Goal: Transaction & Acquisition: Purchase product/service

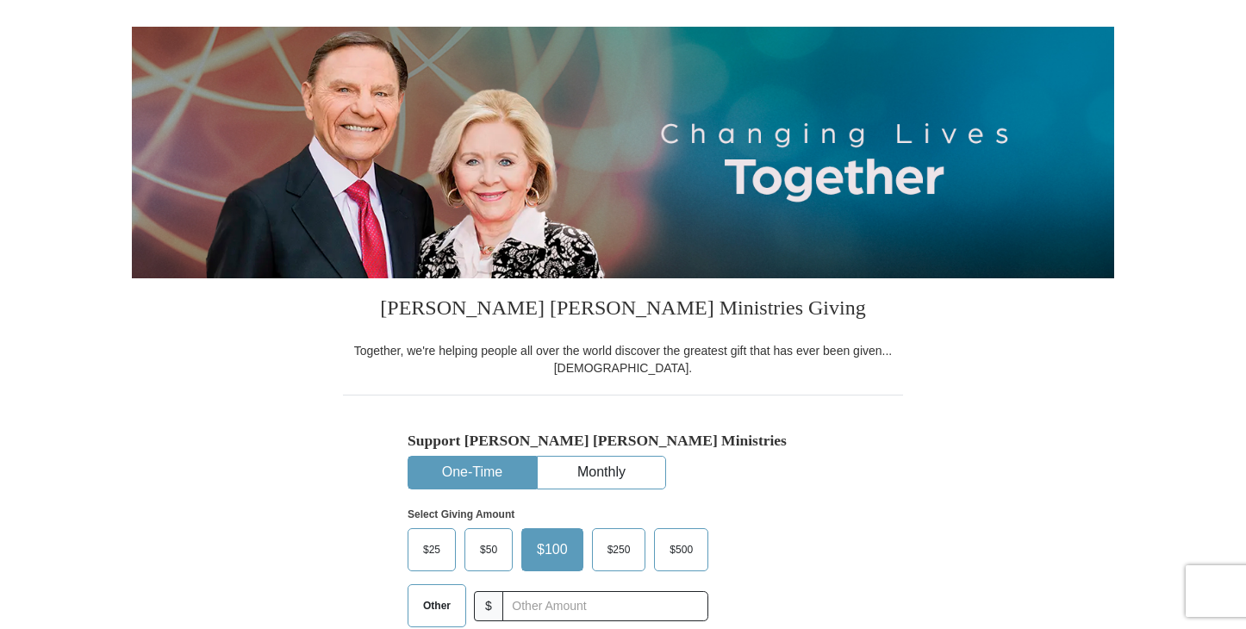
scroll to position [159, 0]
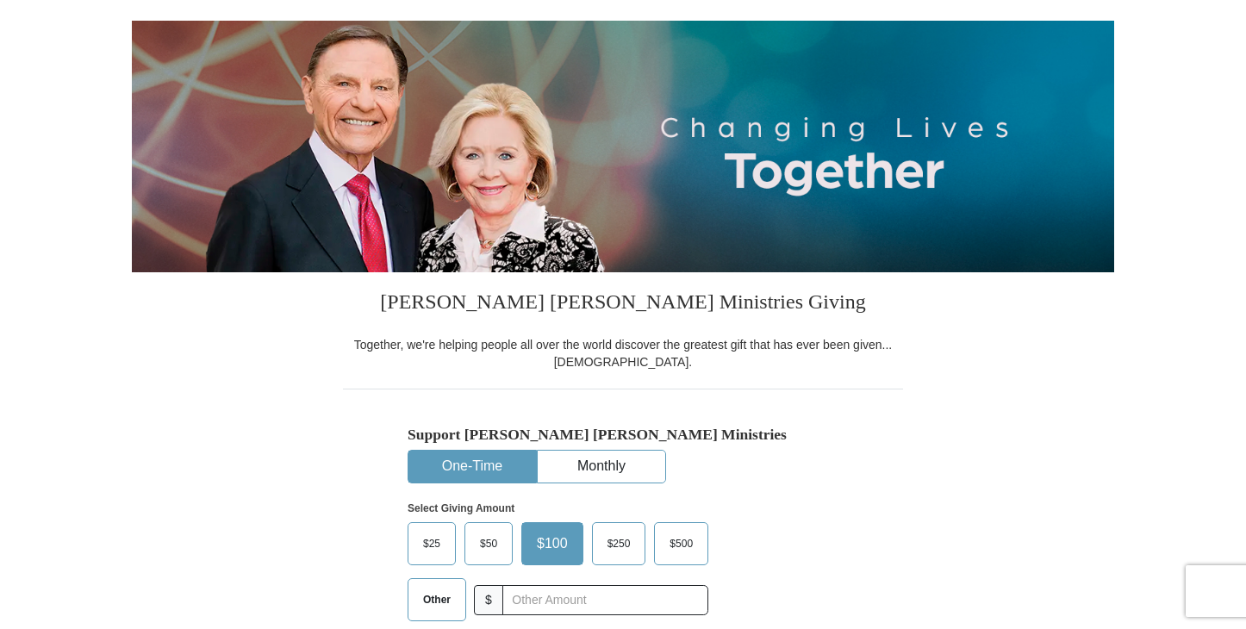
click at [430, 596] on span "Other" at bounding box center [436, 600] width 45 height 26
click at [0, 0] on input "Other" at bounding box center [0, 0] width 0 height 0
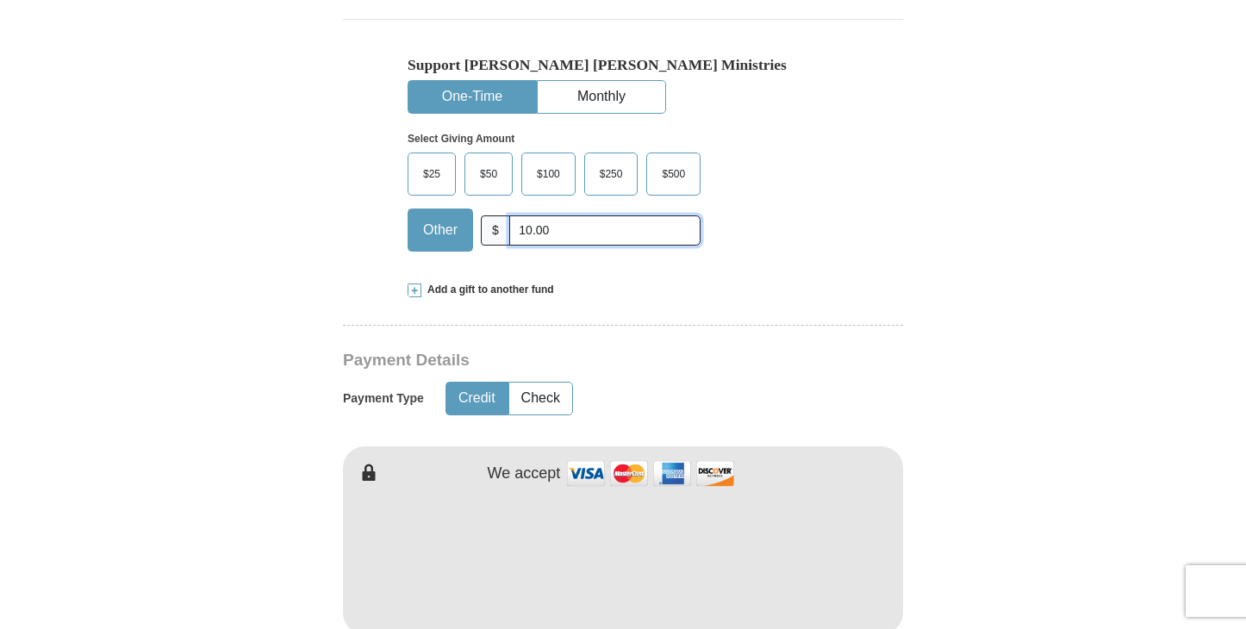
scroll to position [531, 0]
type input "10.00"
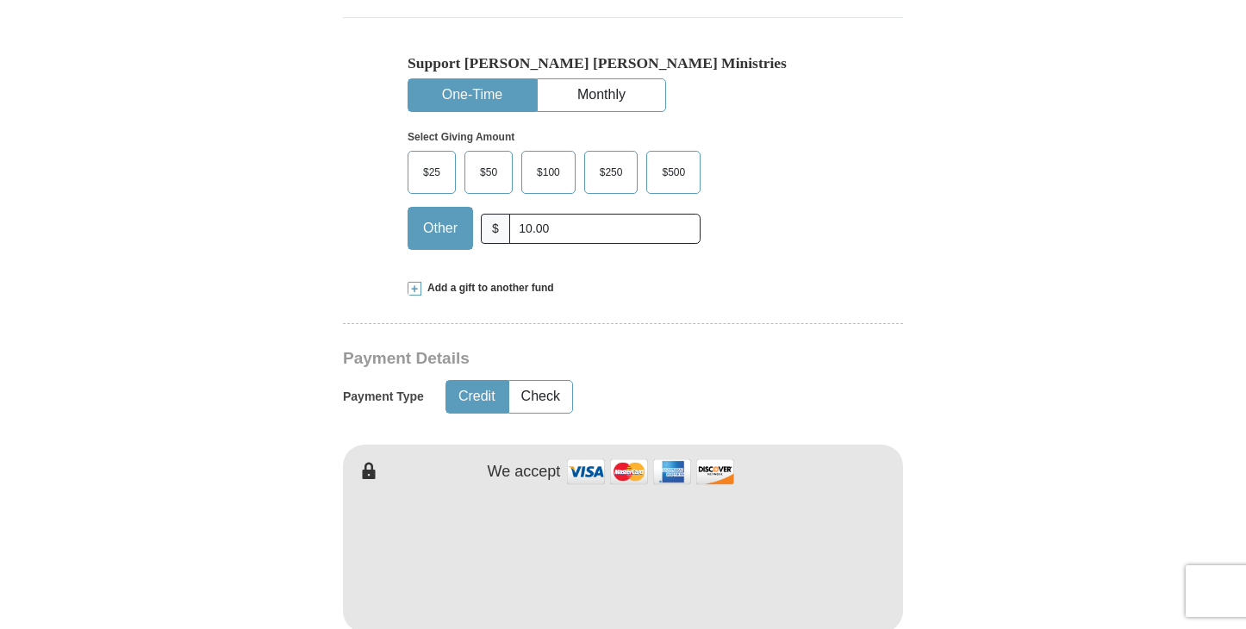
type input "[PERSON_NAME]"
type input "Rose"
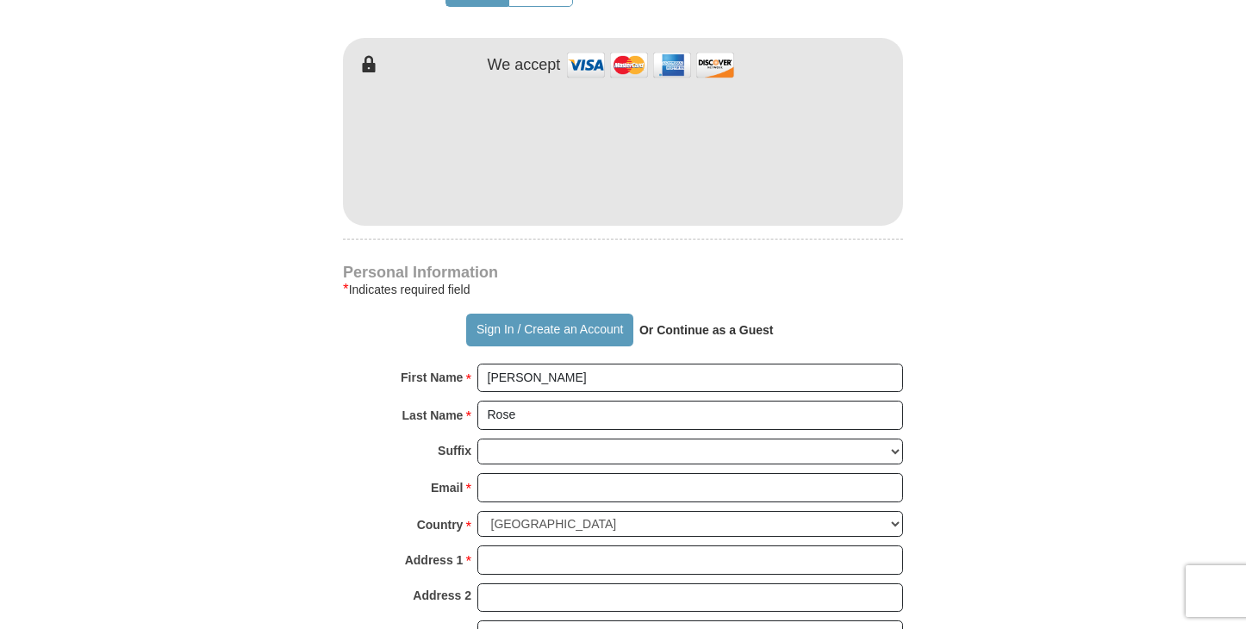
scroll to position [939, 0]
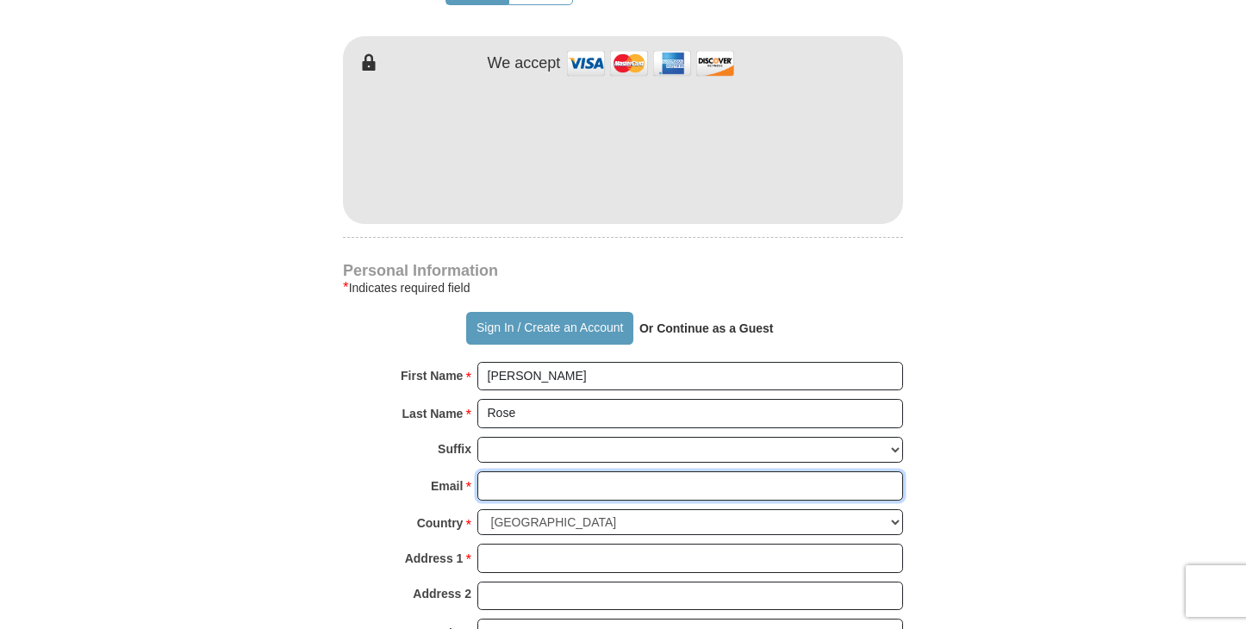
click at [538, 478] on input "Email *" at bounding box center [690, 485] width 426 height 29
type input "[EMAIL_ADDRESS][DOMAIN_NAME]"
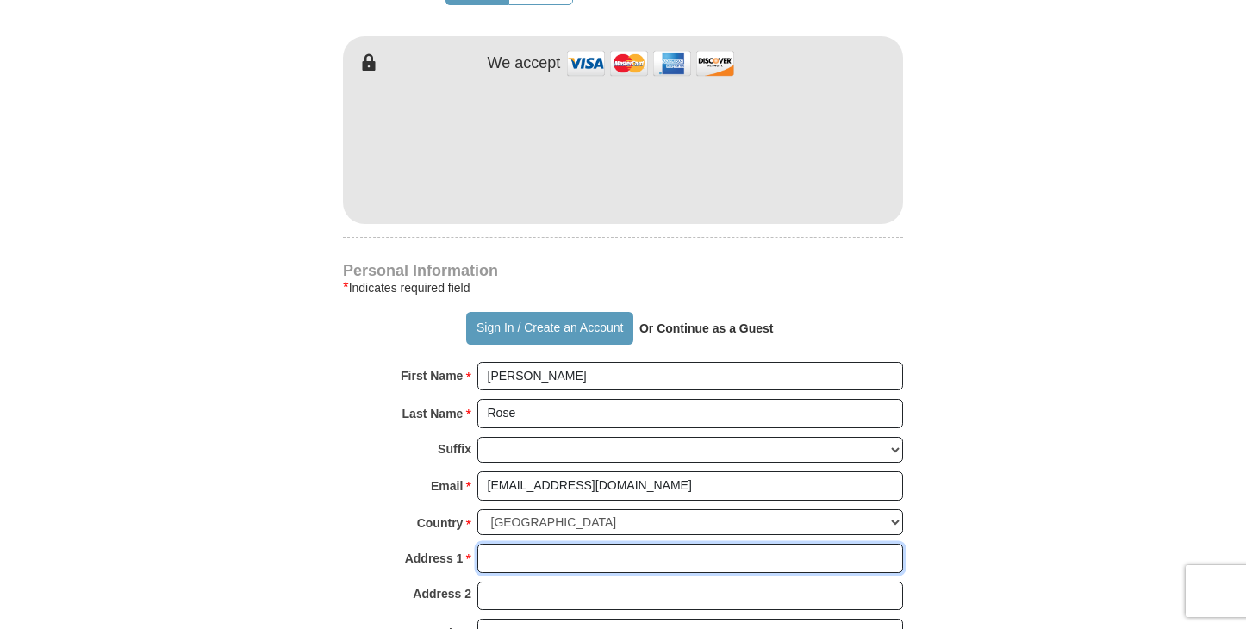
click at [541, 565] on input "Address 1 *" at bounding box center [690, 558] width 426 height 29
type input "[STREET_ADDRESS]"
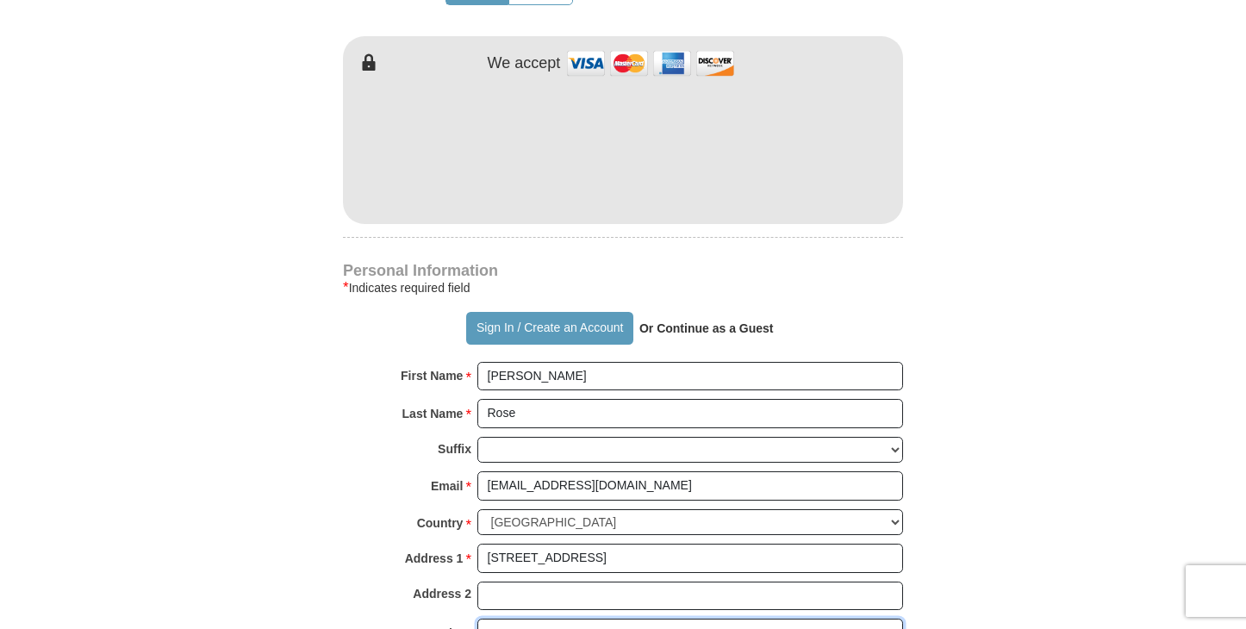
type input "[GEOGRAPHIC_DATA]"
select select "WA"
type input "98072"
type input "4254179825"
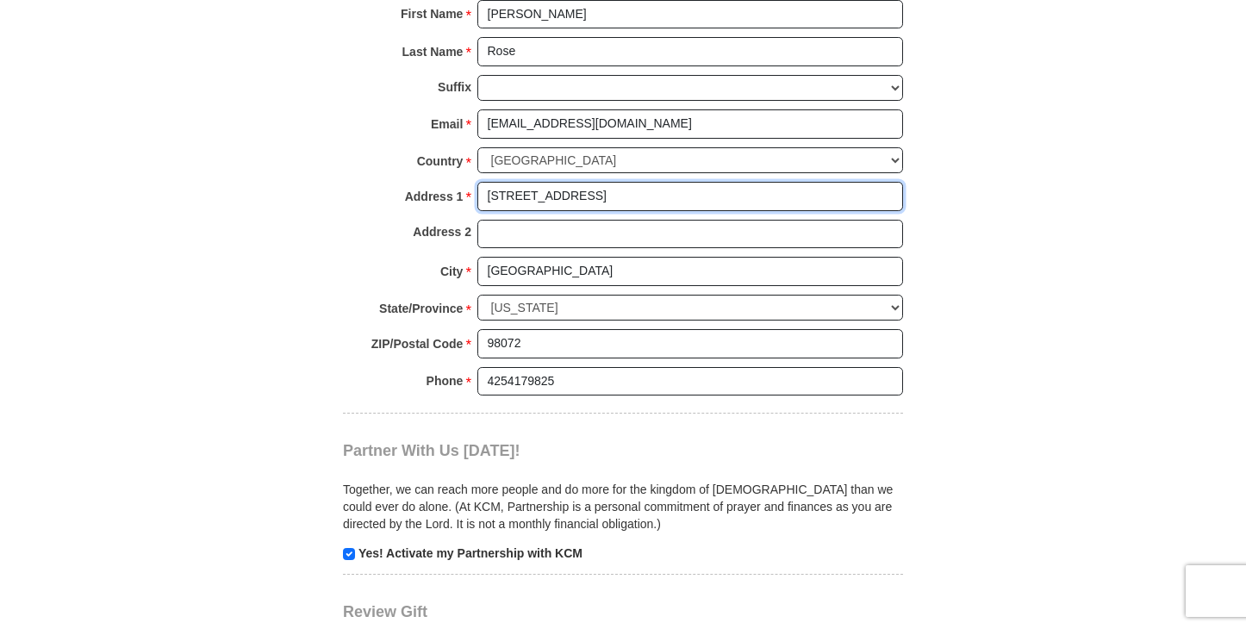
scroll to position [1303, 0]
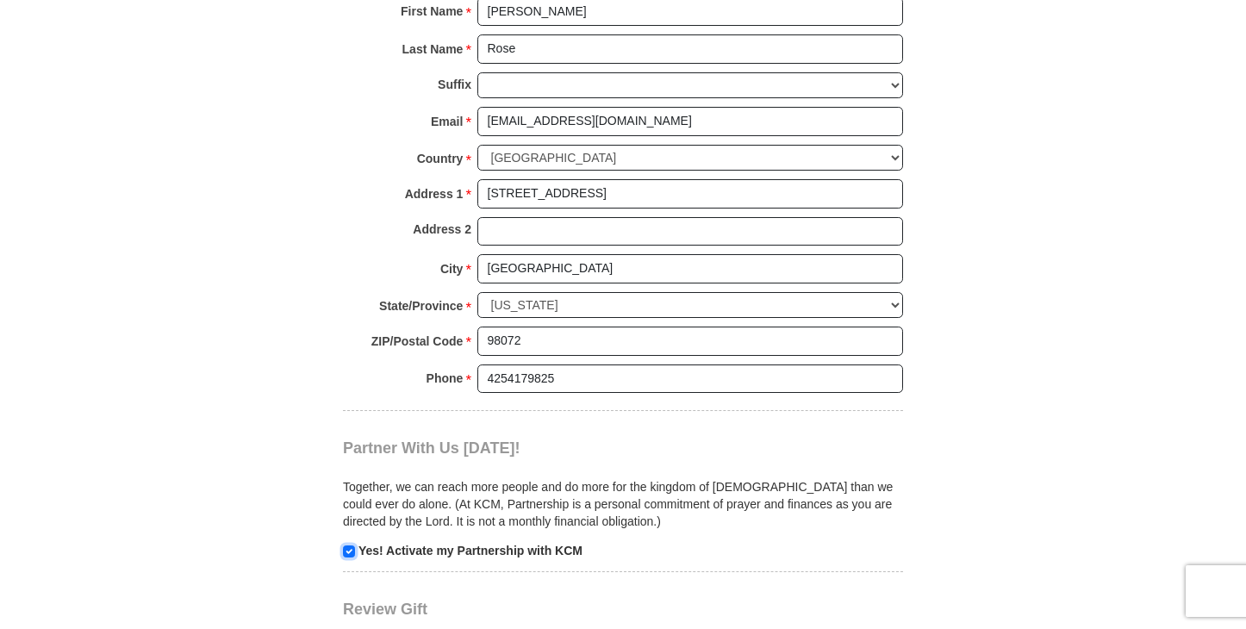
click at [347, 551] on input "checkbox" at bounding box center [349, 551] width 12 height 12
checkbox input "false"
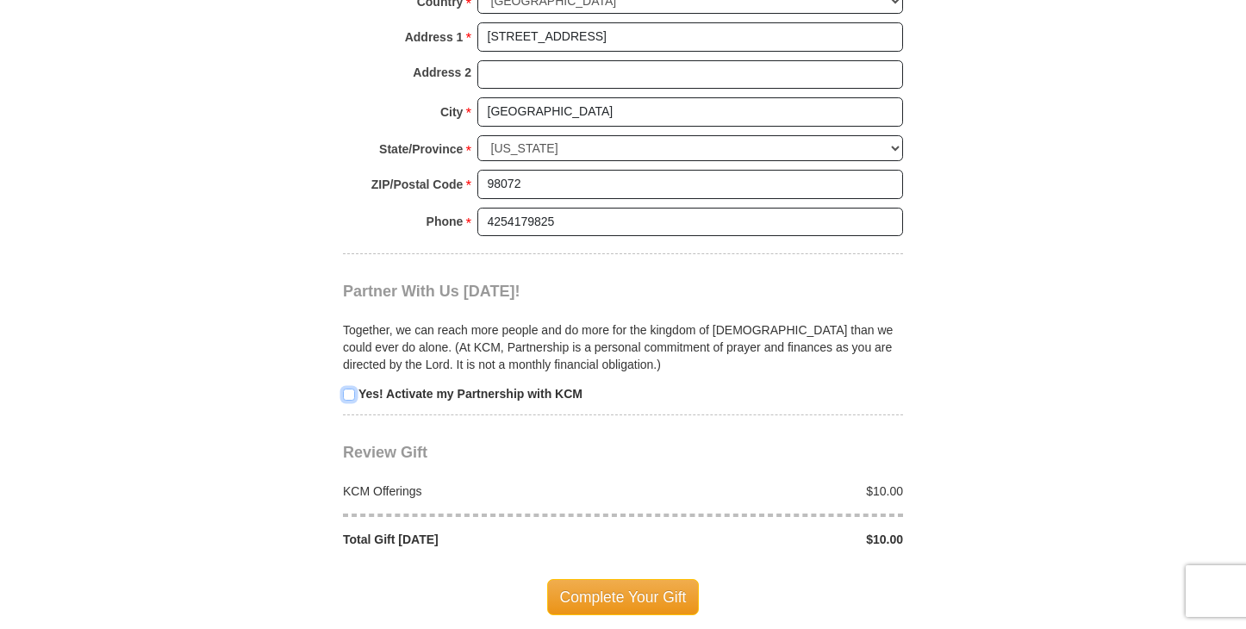
scroll to position [1467, 0]
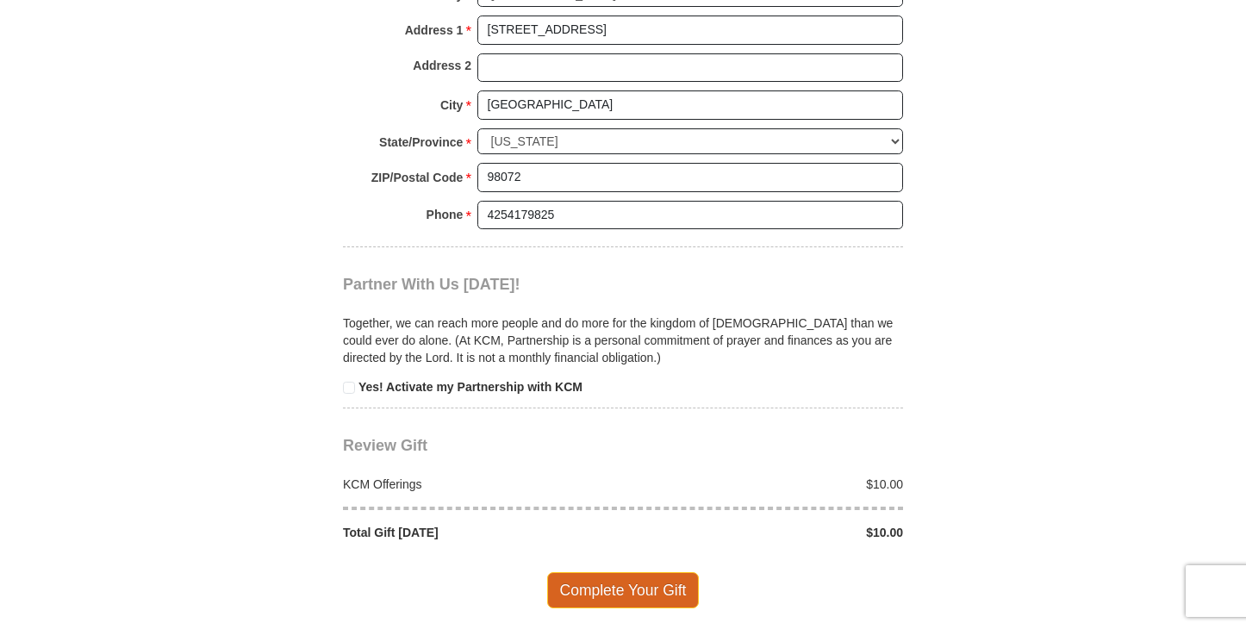
click at [571, 591] on span "Complete Your Gift" at bounding box center [623, 590] width 152 height 36
